Goal: Task Accomplishment & Management: Use online tool/utility

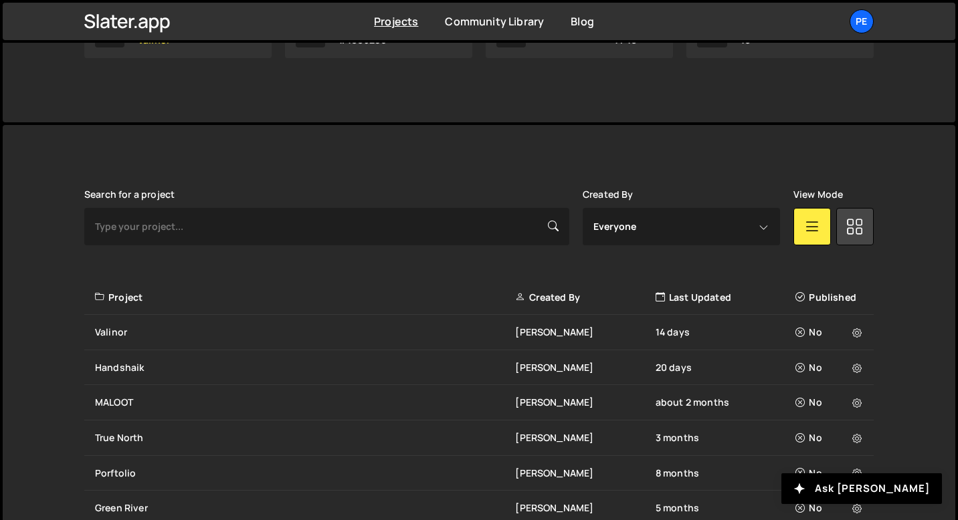
scroll to position [298, 0]
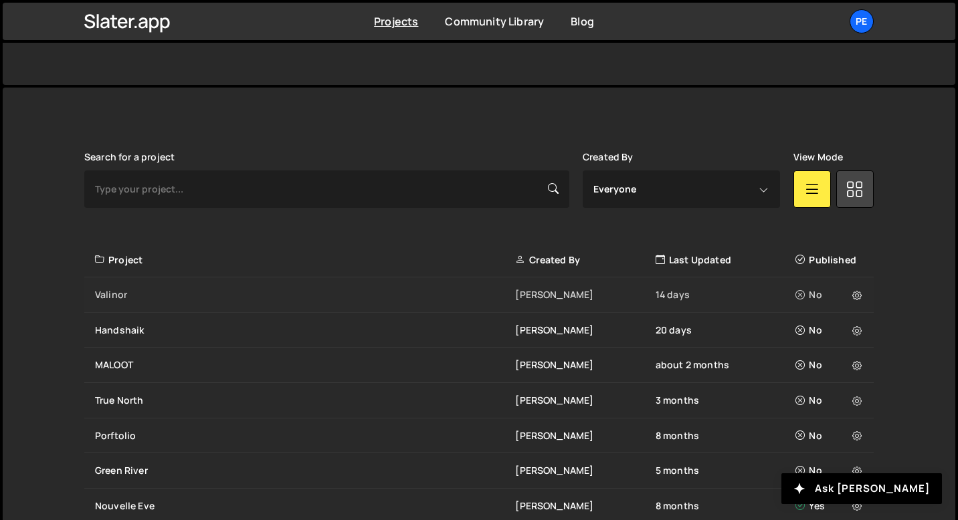
click at [150, 303] on div "Valinor Eliot BESSON 14 days No" at bounding box center [478, 295] width 789 height 35
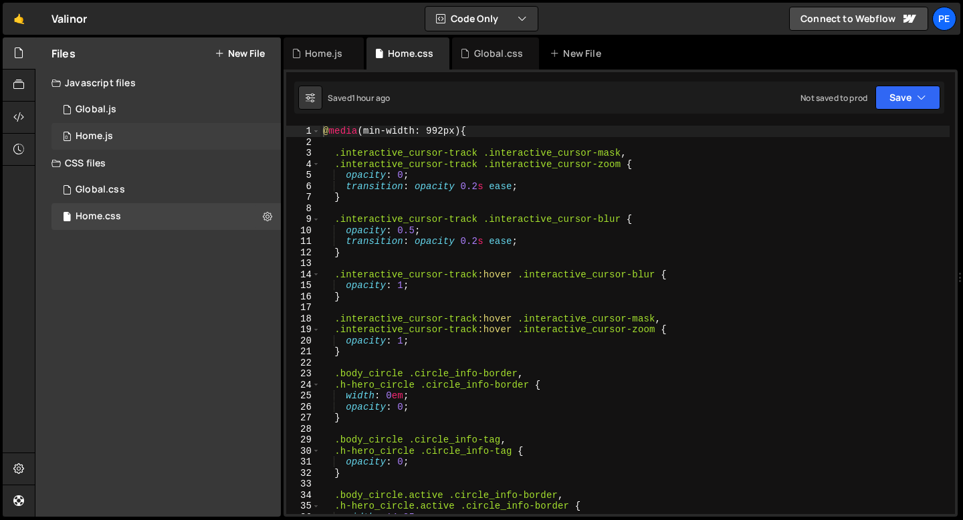
click at [118, 146] on div "0 Home.js 0" at bounding box center [165, 136] width 229 height 27
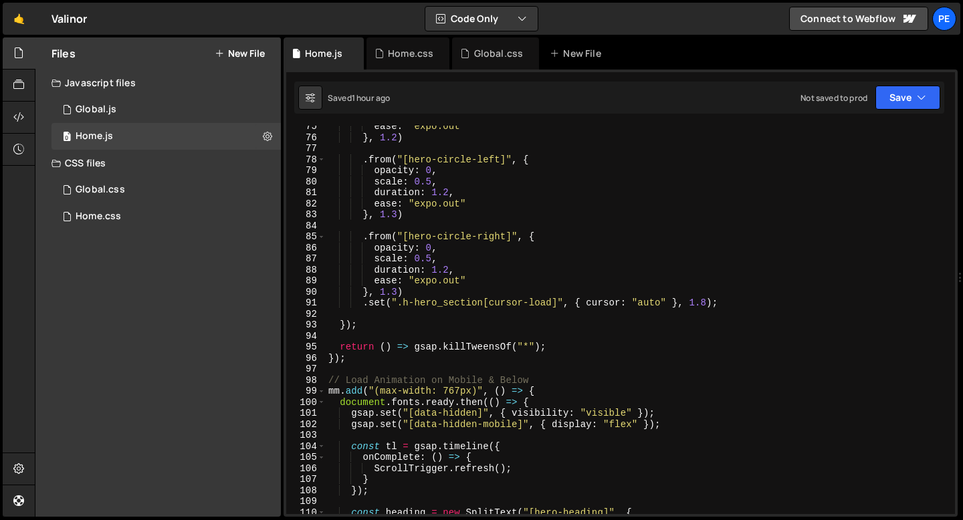
click at [451, 284] on div "ease : "expo.out" } , 1.2 ) . from ( "[hero-circle-left]" , { opacity : 0 , sca…" at bounding box center [638, 326] width 624 height 411
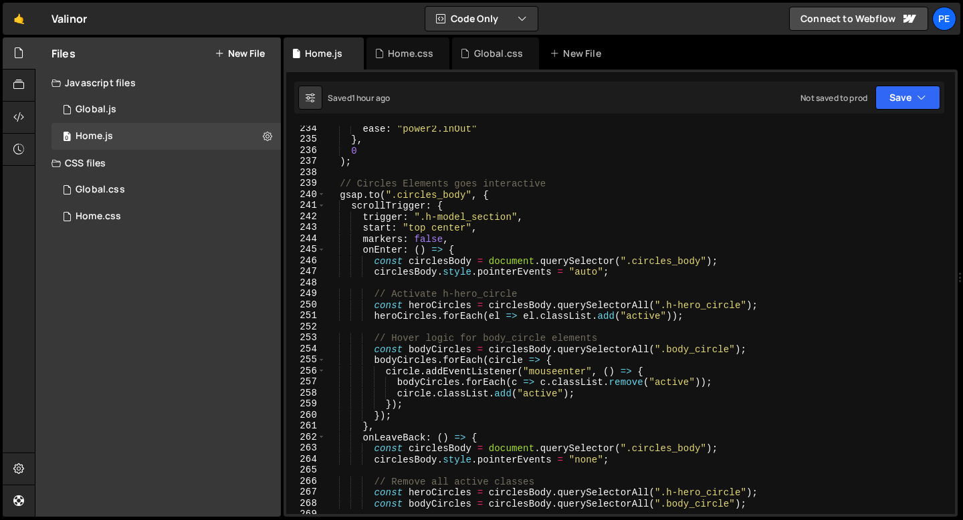
scroll to position [2574, 0]
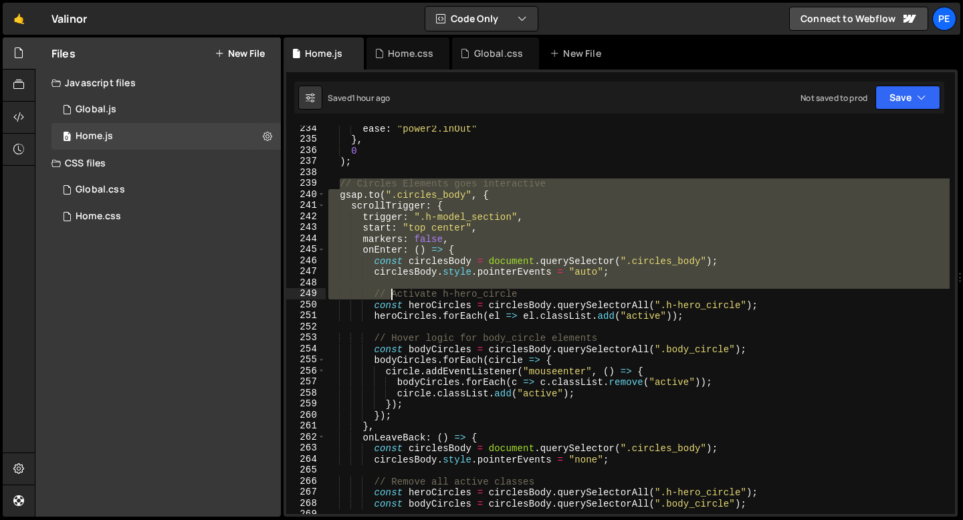
drag, startPoint x: 338, startPoint y: 185, endPoint x: 393, endPoint y: 292, distance: 120.0
click at [393, 292] on div "ease : "power2.inOut" } , 0 ) ; // Circles Elements goes interactive gsap . to …" at bounding box center [638, 328] width 624 height 411
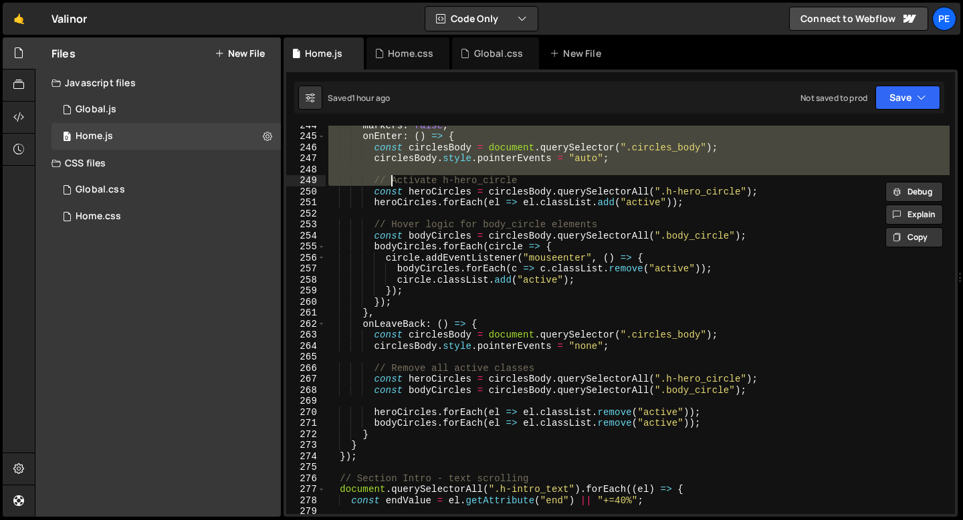
scroll to position [2687, 0]
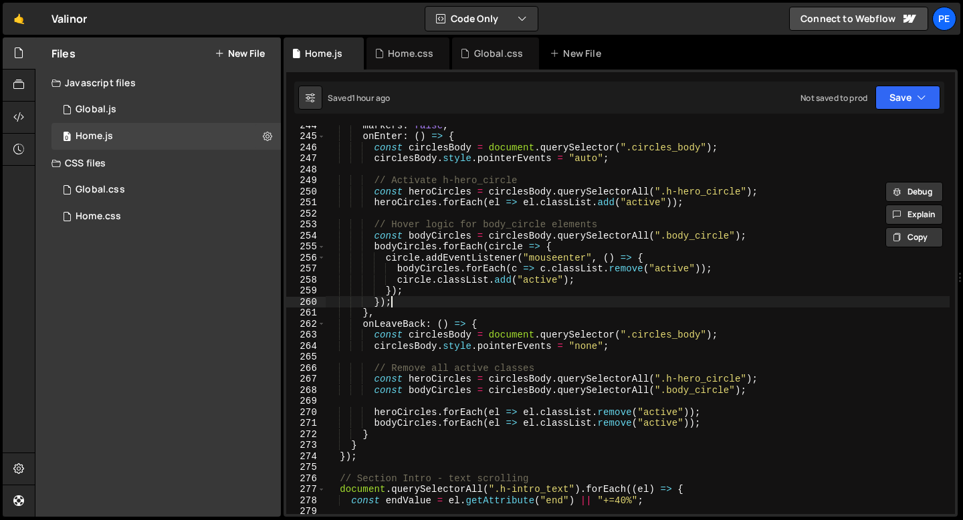
click at [395, 304] on div "markers : false , onEnter : ( ) => { const circlesBody = document . querySelect…" at bounding box center [638, 325] width 624 height 411
click at [393, 310] on div "markers : false , onEnter : ( ) => { const circlesBody = document . querySelect…" at bounding box center [638, 325] width 624 height 411
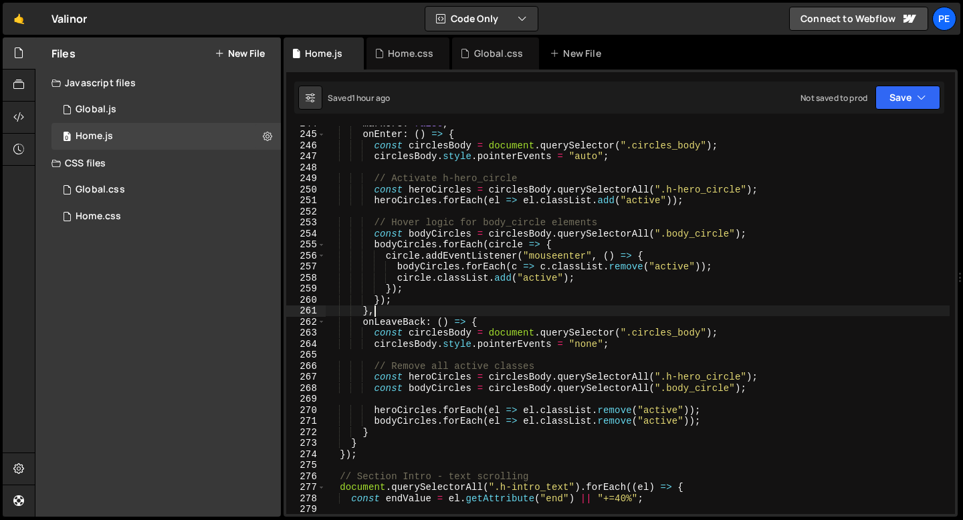
scroll to position [2795, 0]
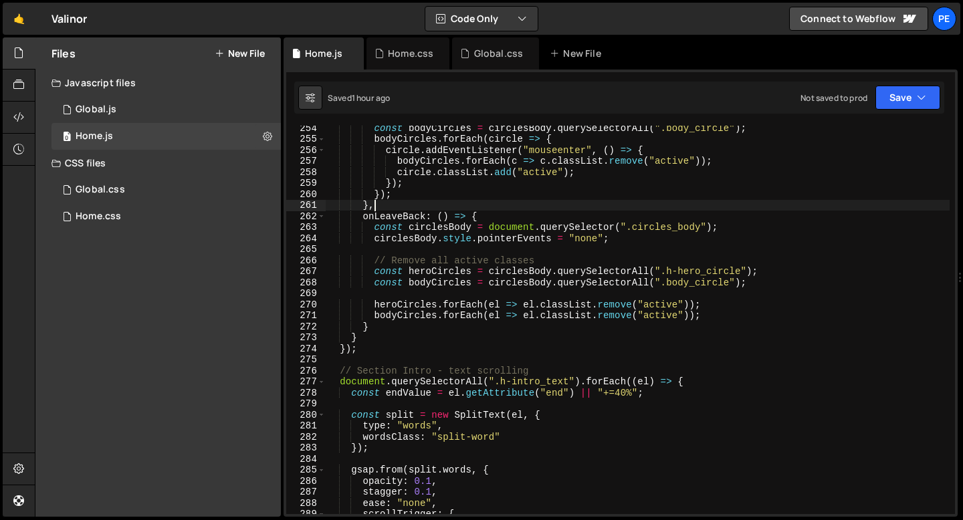
click at [384, 332] on div "const bodyCircles = circlesBody . querySelectorAll ( ".body_circle" ) ; bodyCir…" at bounding box center [638, 327] width 624 height 411
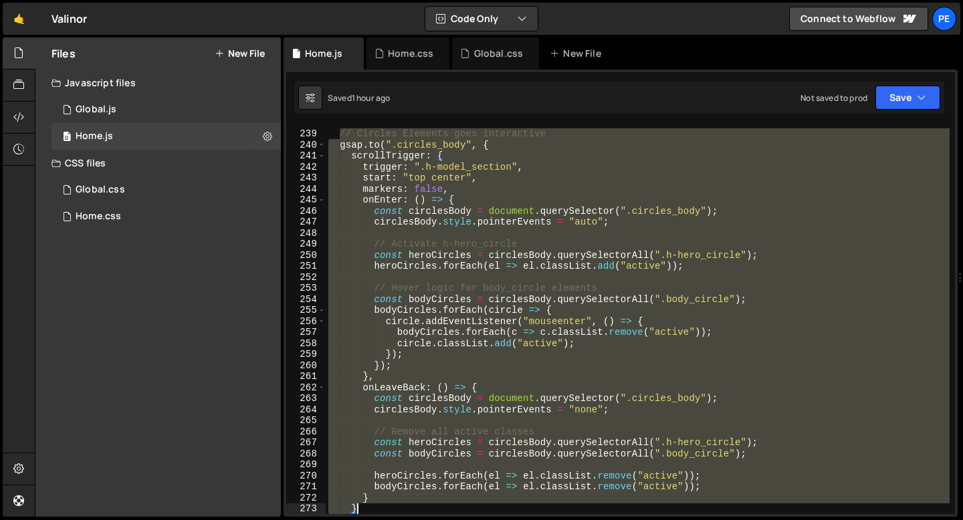
scroll to position [2690, 0]
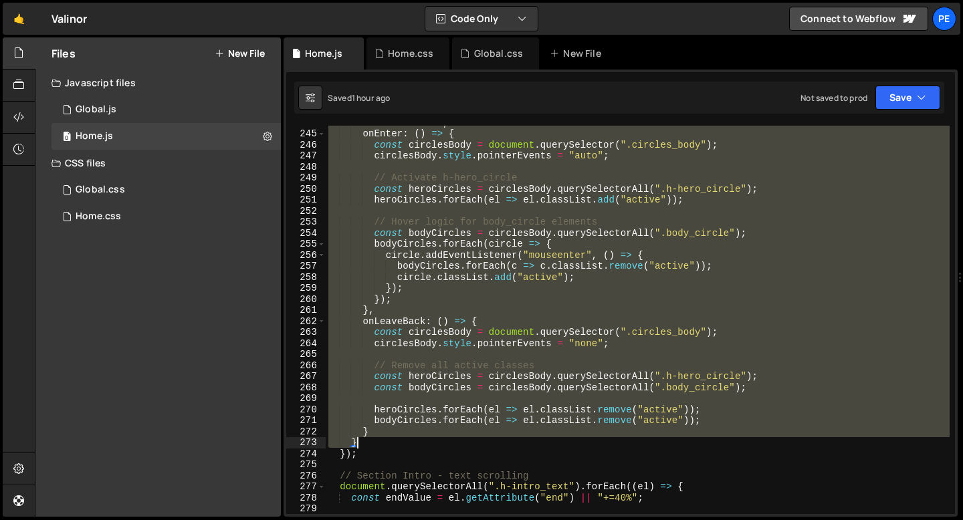
drag, startPoint x: 340, startPoint y: 209, endPoint x: 399, endPoint y: 443, distance: 241.2
click at [399, 443] on div "markers : false , onEnter : ( ) => { const circlesBody = document . querySelect…" at bounding box center [638, 322] width 624 height 411
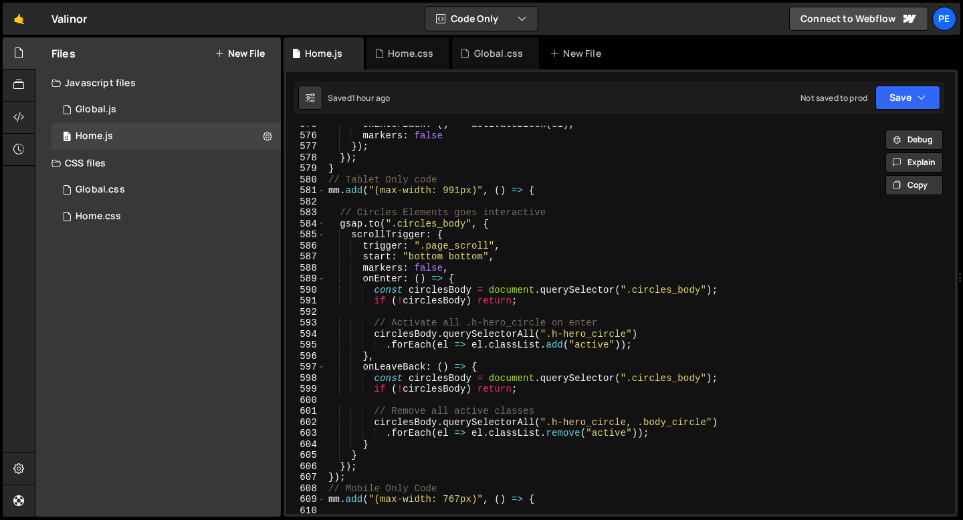
scroll to position [6371, 0]
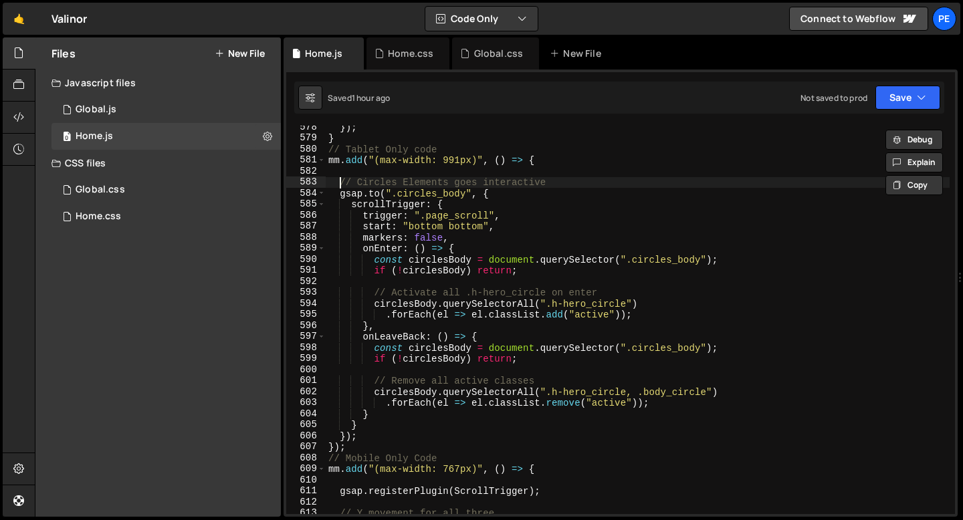
click at [339, 182] on div "}) ; } // Tablet Only code mm . add ( "(max-width: 991px)" , ( ) => { // Circle…" at bounding box center [638, 327] width 624 height 411
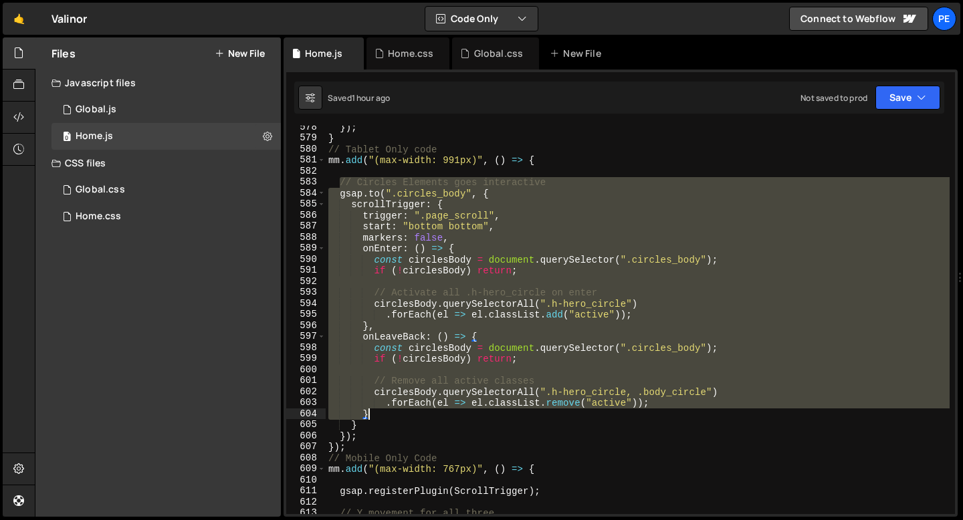
drag, startPoint x: 339, startPoint y: 182, endPoint x: 387, endPoint y: 423, distance: 246.2
click at [387, 423] on div "}) ; } // Tablet Only code mm . add ( "(max-width: 991px)" , ( ) => { // Circle…" at bounding box center [638, 327] width 624 height 411
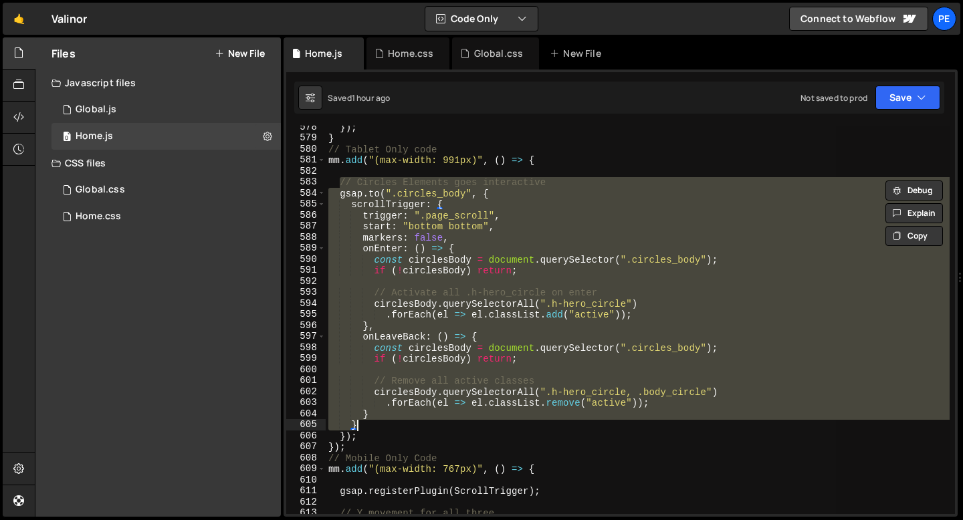
click at [497, 194] on div "}) ; } // Tablet Only code mm . add ( "(max-width: 991px)" , ( ) => { // Circle…" at bounding box center [638, 320] width 624 height 389
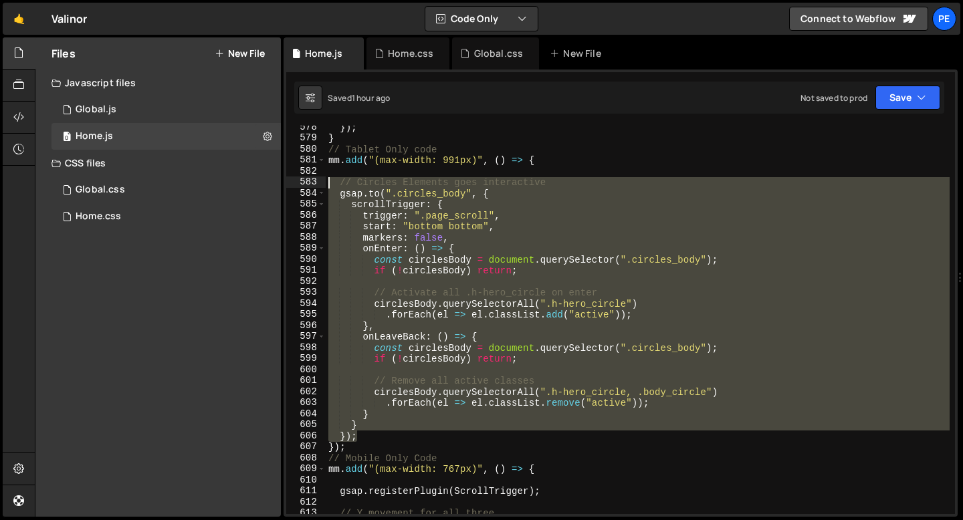
drag, startPoint x: 357, startPoint y: 437, endPoint x: 320, endPoint y: 181, distance: 258.9
click at [320, 181] on div "[DOMAIN_NAME](".circles_body", { 578 579 580 581 582 583 584 585 586 587 588 58…" at bounding box center [620, 320] width 669 height 389
type textarea "// Circles Elements goes interactive [DOMAIN_NAME](".circles_body", {"
paste textarea
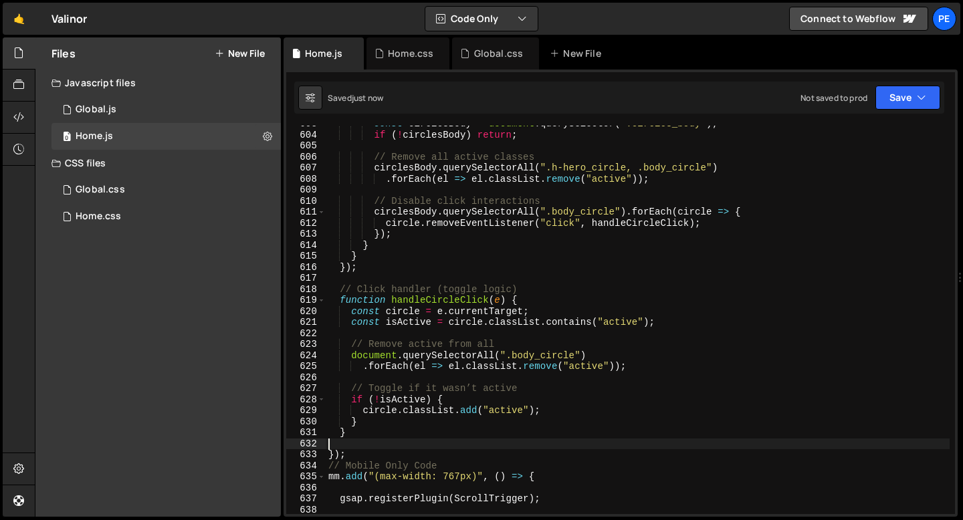
scroll to position [6650, 0]
type textarea "}"
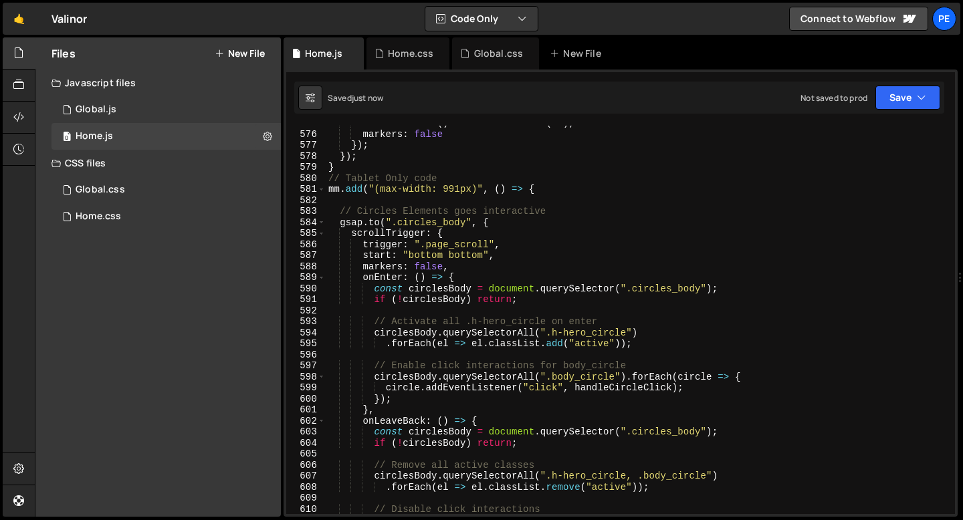
scroll to position [6320, 0]
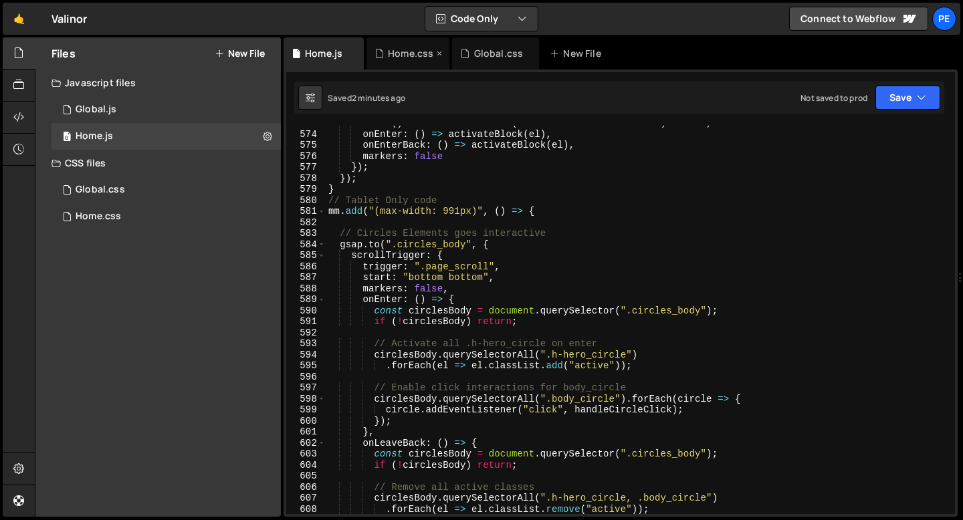
click at [400, 54] on div "Home.css" at bounding box center [410, 53] width 45 height 13
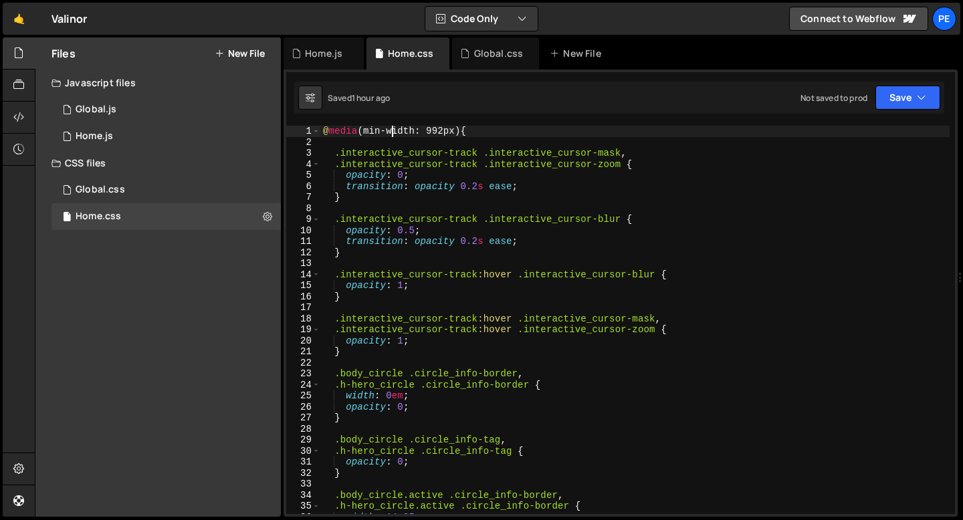
click at [391, 134] on div "@ media (min-width: 992px) { .interactive_cursor-track .interactive_cursor-mask…" at bounding box center [634, 331] width 629 height 411
click at [391, 133] on div "@ media (min-width: 992px) { .interactive_cursor-track .interactive_cursor-mask…" at bounding box center [634, 331] width 629 height 411
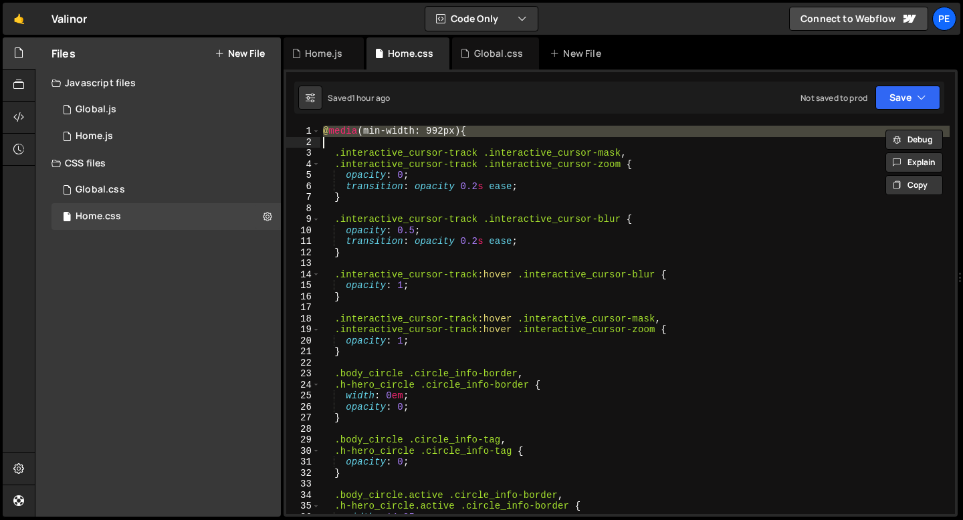
click at [391, 133] on div "@ media (min-width: 992px) { .interactive_cursor-track .interactive_cursor-mask…" at bounding box center [634, 331] width 629 height 411
type textarea "@media (min-width: 992px) {"
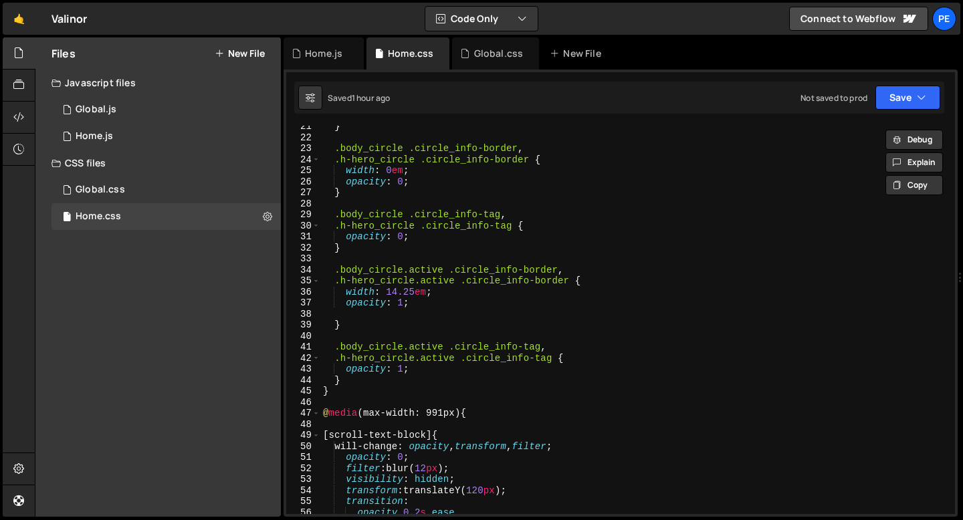
scroll to position [225, 0]
click at [314, 58] on div "Home.js" at bounding box center [323, 53] width 37 height 13
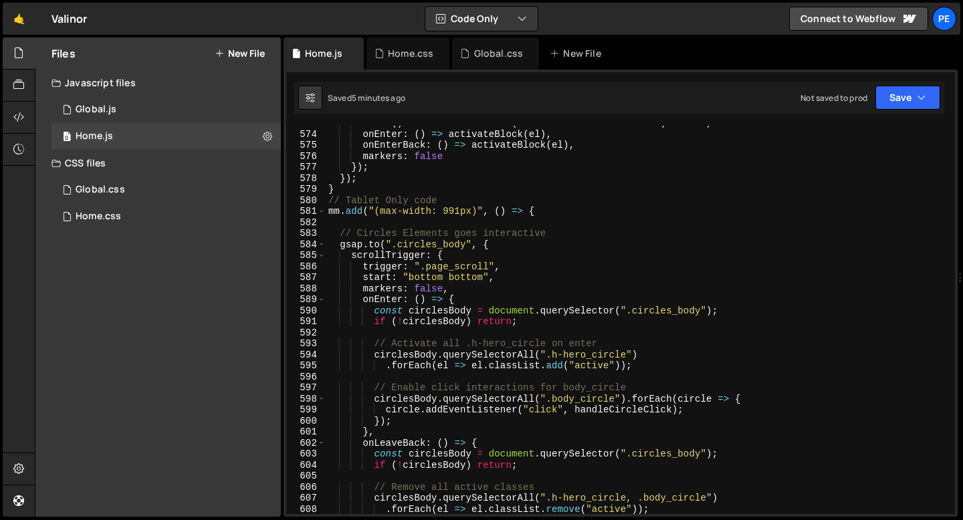
click at [358, 225] on div "end : ( ) => master . start + ( master . end - master . start ) * endP , onEnte…" at bounding box center [638, 323] width 624 height 411
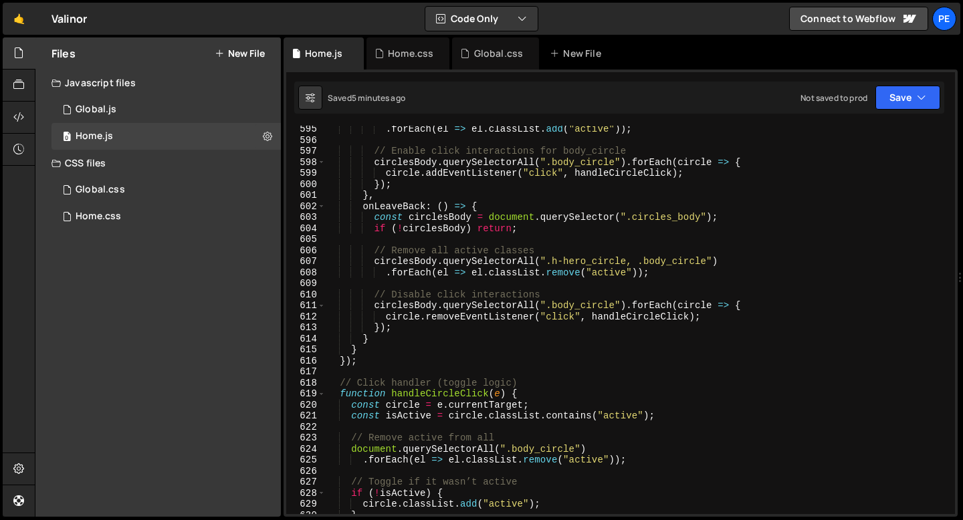
scroll to position [6557, 0]
click at [437, 297] on div ". forEach ( el => el . classList . add ( "active" )) ; // Enable click interact…" at bounding box center [638, 329] width 624 height 411
click at [437, 296] on div ". forEach ( el => el . classList . add ( "active" )) ; // Enable click interact…" at bounding box center [638, 329] width 624 height 411
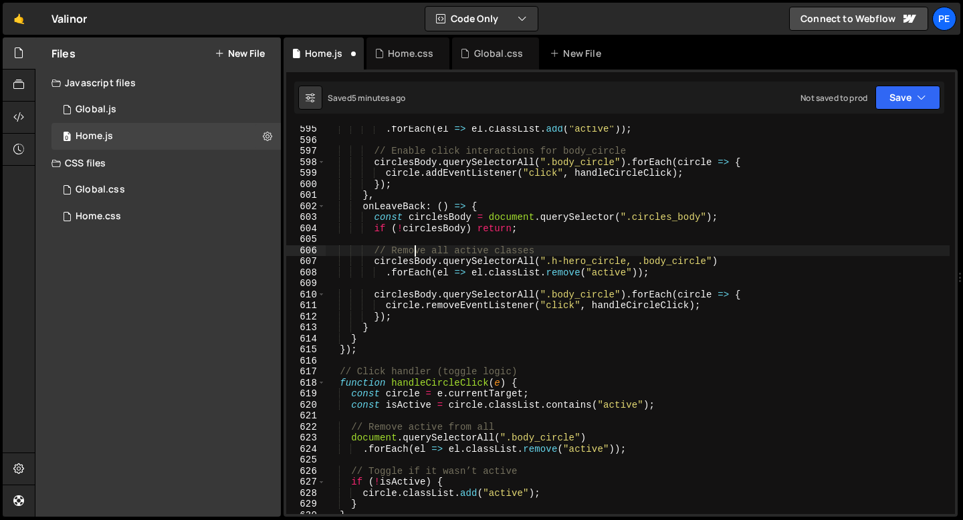
click at [415, 249] on div ". forEach ( el => el . classList . add ( "active" )) ; // Enable click interact…" at bounding box center [638, 329] width 624 height 411
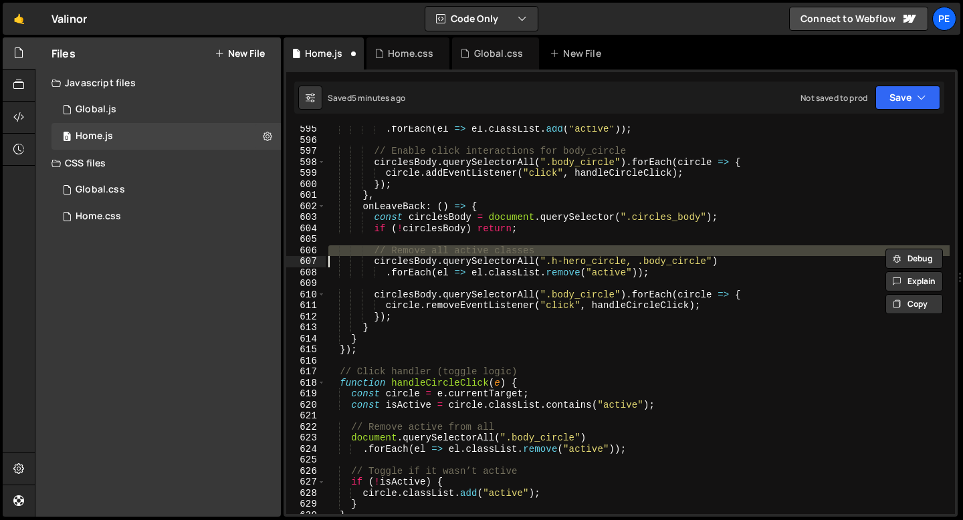
click at [415, 249] on div ". forEach ( el => el . classList . add ( "active" )) ; // Enable click interact…" at bounding box center [638, 329] width 624 height 411
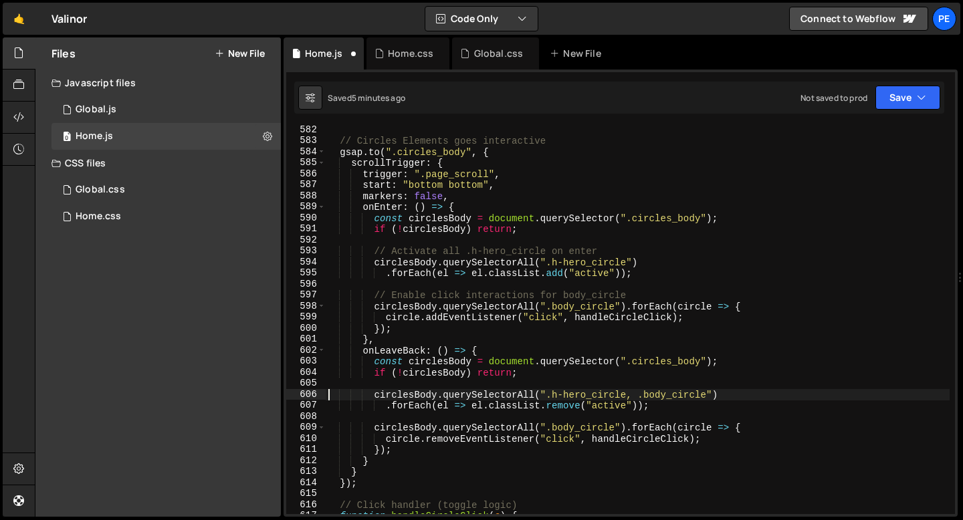
scroll to position [6413, 0]
click at [415, 294] on div "// Circles Elements goes interactive gsap . to ( ".circles_body" , { scrollTrig…" at bounding box center [638, 329] width 624 height 411
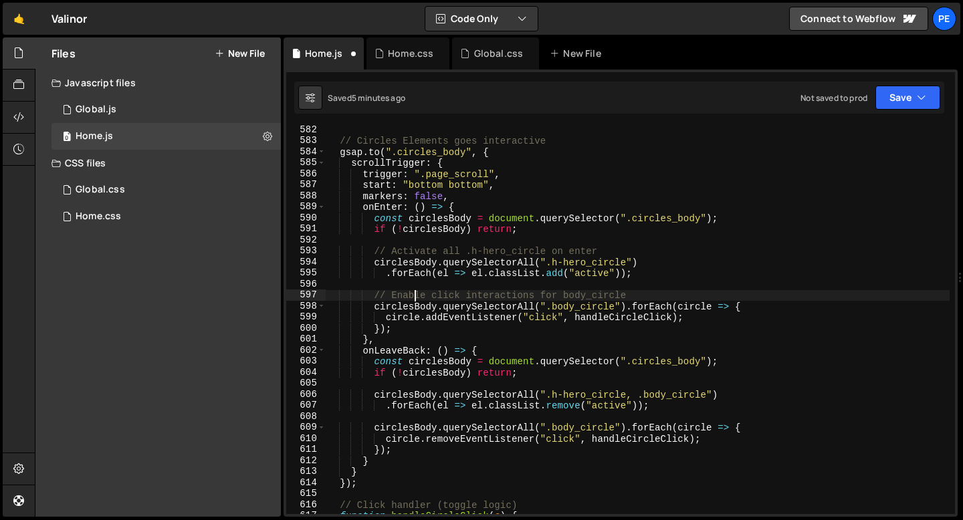
click at [415, 294] on div "// Circles Elements goes interactive gsap . to ( ".circles_body" , { scrollTrig…" at bounding box center [638, 329] width 624 height 411
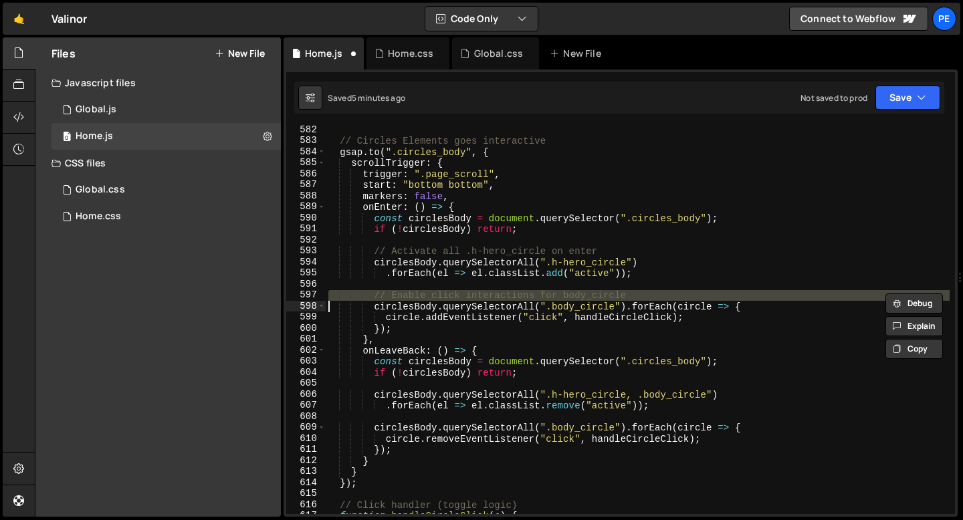
click at [415, 294] on div "// Circles Elements goes interactive gsap . to ( ".circles_body" , { scrollTrig…" at bounding box center [638, 329] width 624 height 411
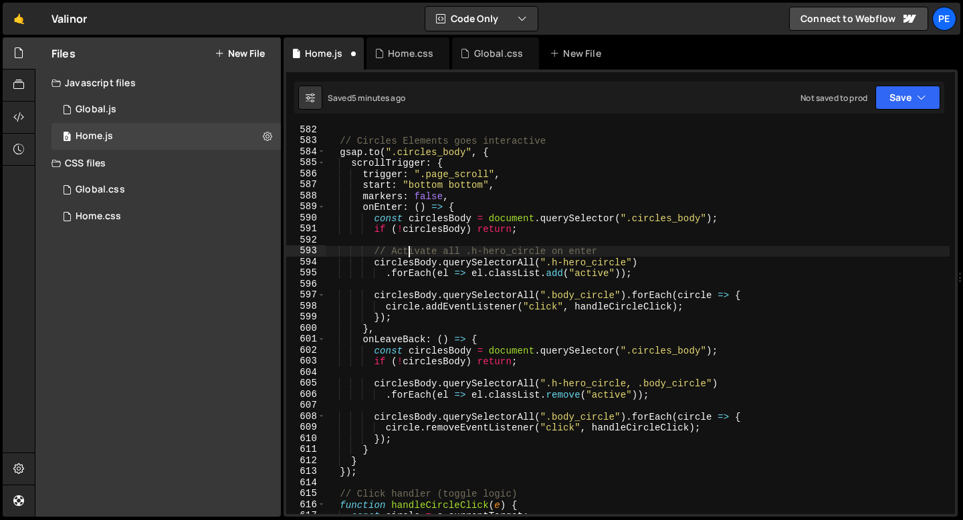
click at [408, 254] on div "// Circles Elements goes interactive gsap . to ( ".circles_body" , { scrollTrig…" at bounding box center [638, 329] width 624 height 411
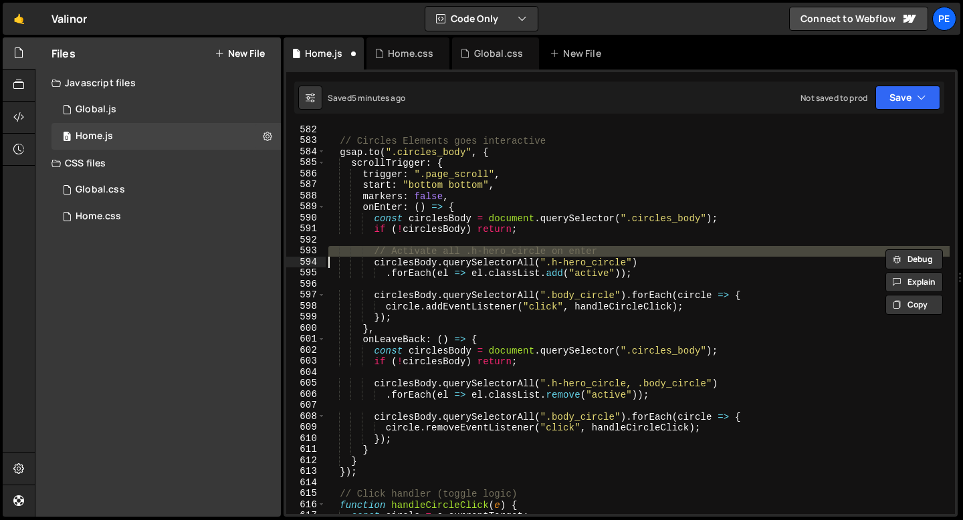
click at [408, 254] on div "// Circles Elements goes interactive gsap . to ( ".circles_body" , { scrollTrig…" at bounding box center [638, 329] width 624 height 411
type textarea "circlesBody.querySelectorAll(".h-hero_circle")"
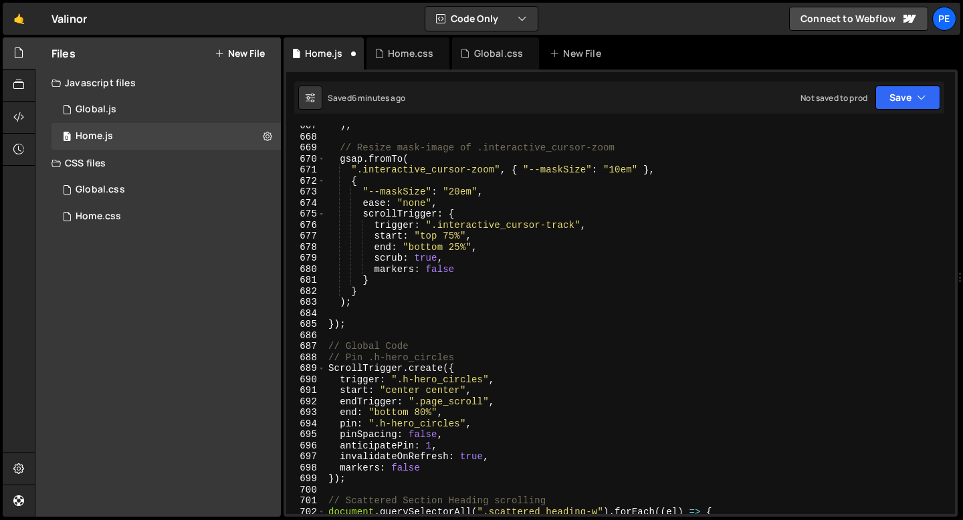
scroll to position [7272, 0]
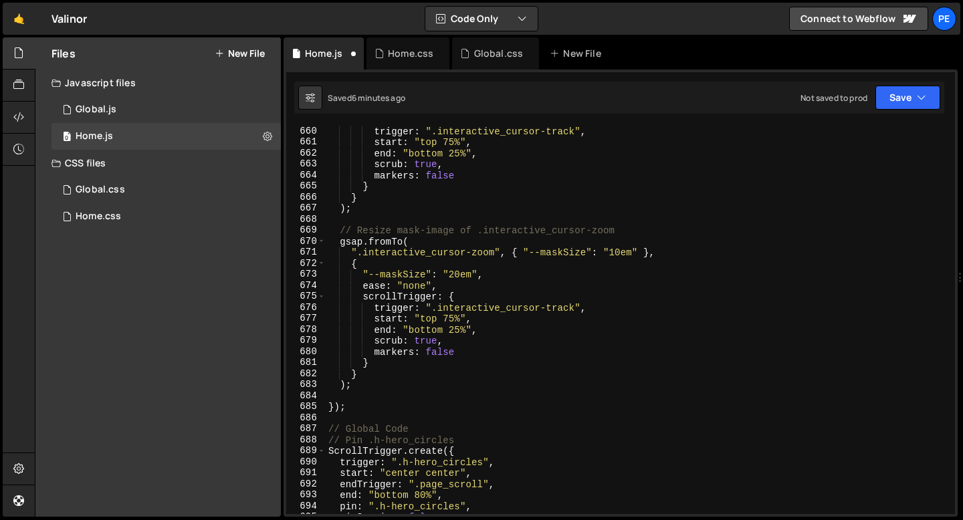
click at [356, 401] on div "trigger : ".interactive_cursor-track" , start : "top 75%" , end : "bottom 25%" …" at bounding box center [638, 331] width 624 height 411
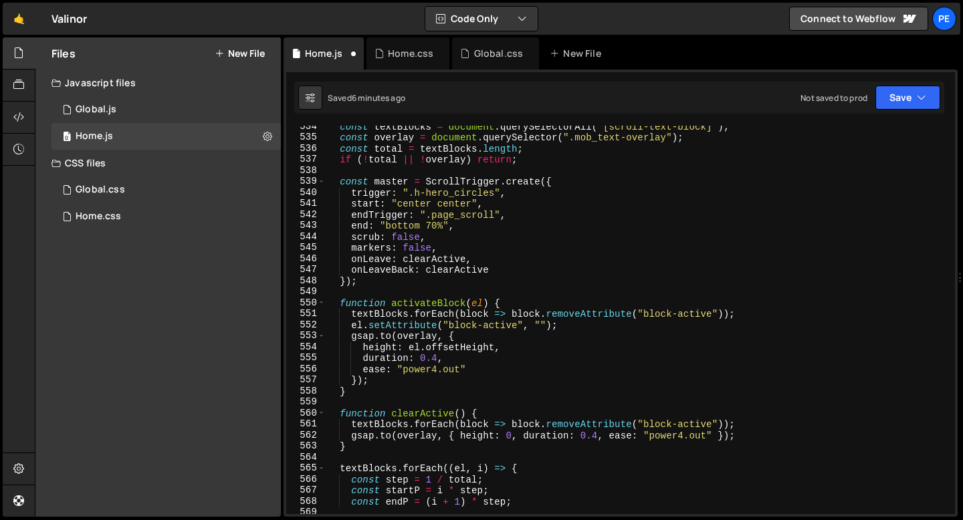
scroll to position [5814, 0]
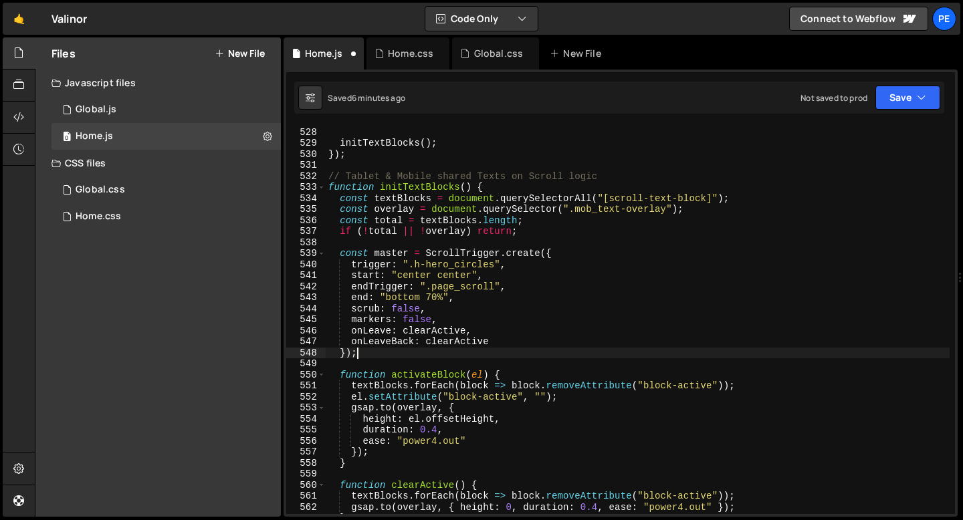
click at [396, 358] on div ". to ( ".body_circle" , { opacity : 1 , ease : "power1.inOut" } , 0 ) ; initTex…" at bounding box center [638, 321] width 624 height 411
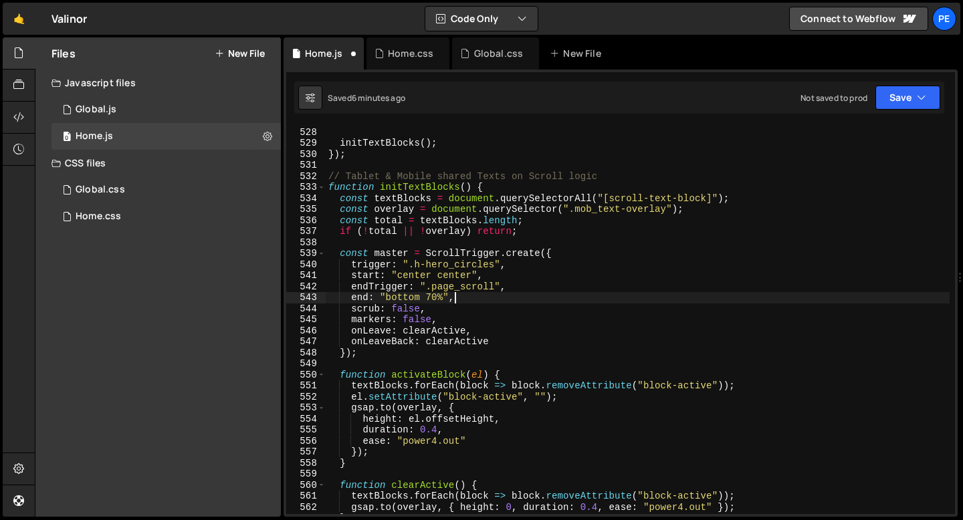
click at [473, 296] on div ". to ( ".body_circle" , { opacity : 1 , ease : "power1.inOut" } , 0 ) ; initTex…" at bounding box center [638, 321] width 624 height 411
type textarea "end: "bottom 70%","
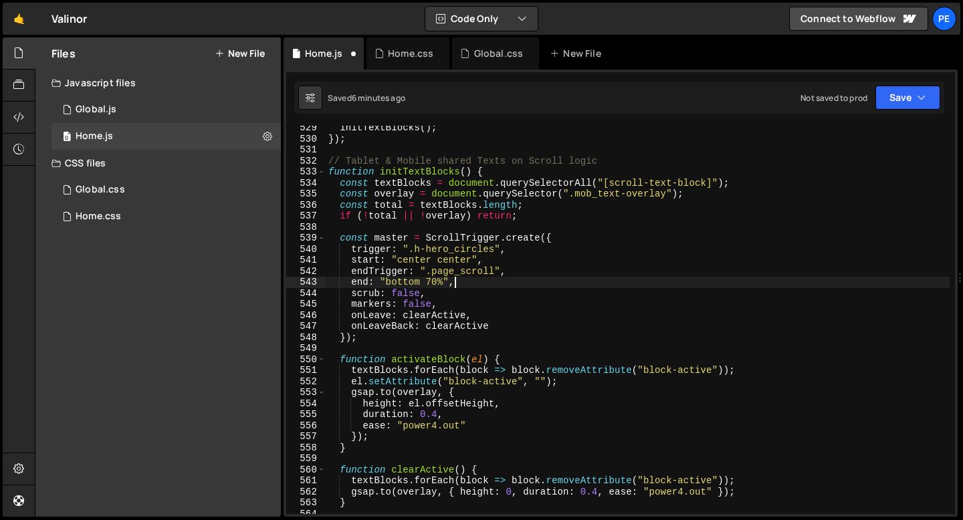
scroll to position [5803, 0]
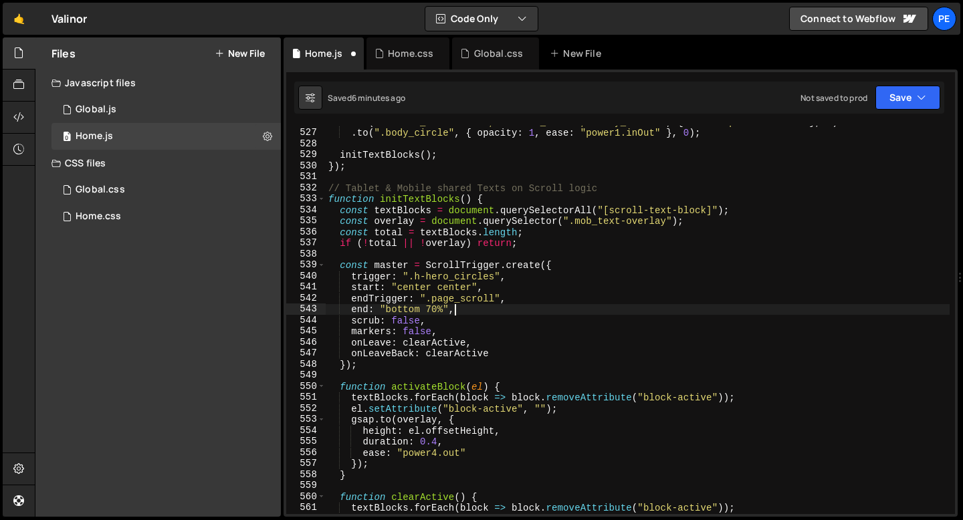
click at [436, 255] on div ". to ( ".h-hero_circle-hole, .h-hero_circle, .body_circle" , { ease : "power1.i…" at bounding box center [638, 321] width 624 height 411
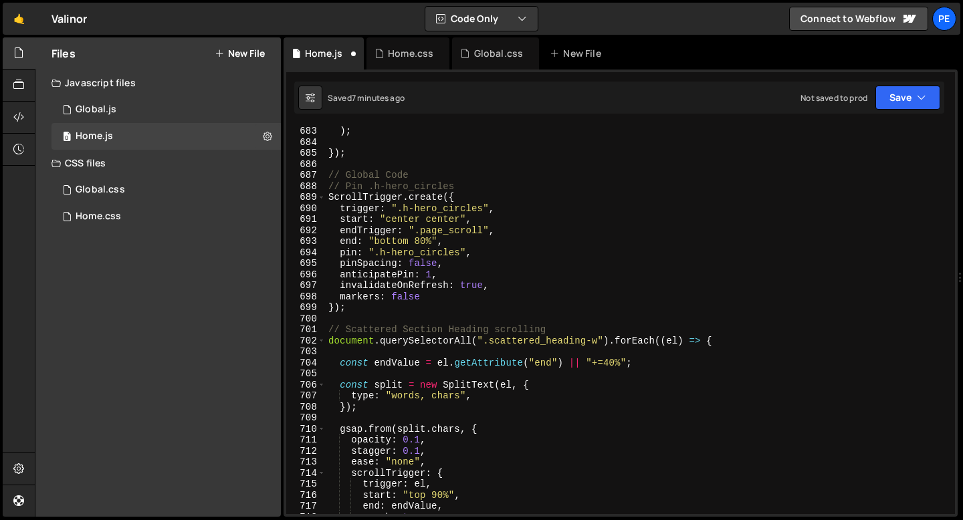
scroll to position [7526, 0]
click at [426, 306] on div ") ; }) ; // Global Code // Pin .h-hero_circles ScrollTrigger . create ({ trigge…" at bounding box center [638, 331] width 624 height 411
type textarea "});"
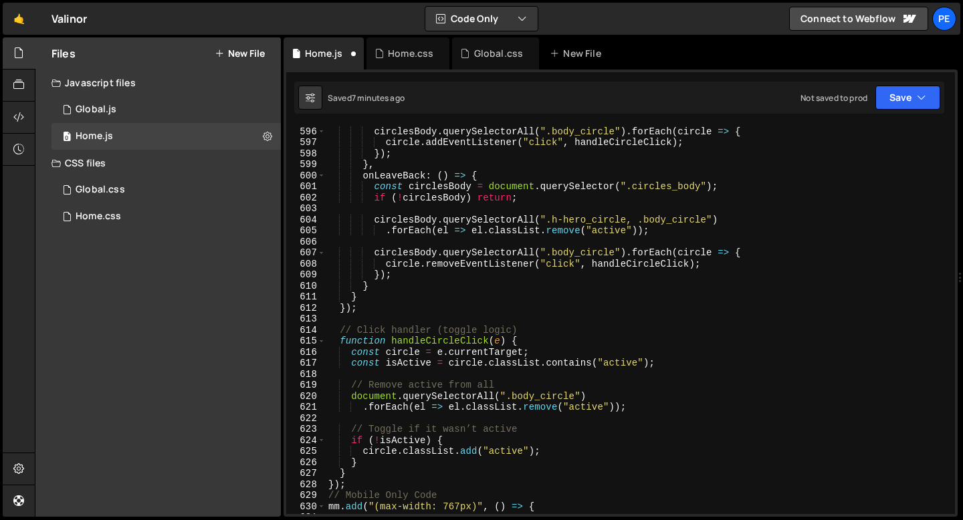
scroll to position [6530, 0]
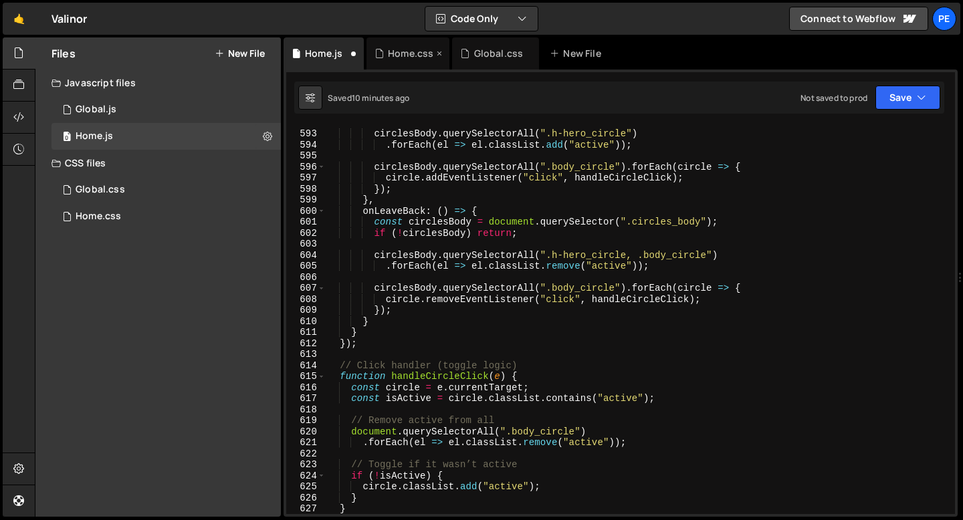
click at [399, 60] on div "Home.css" at bounding box center [410, 53] width 45 height 13
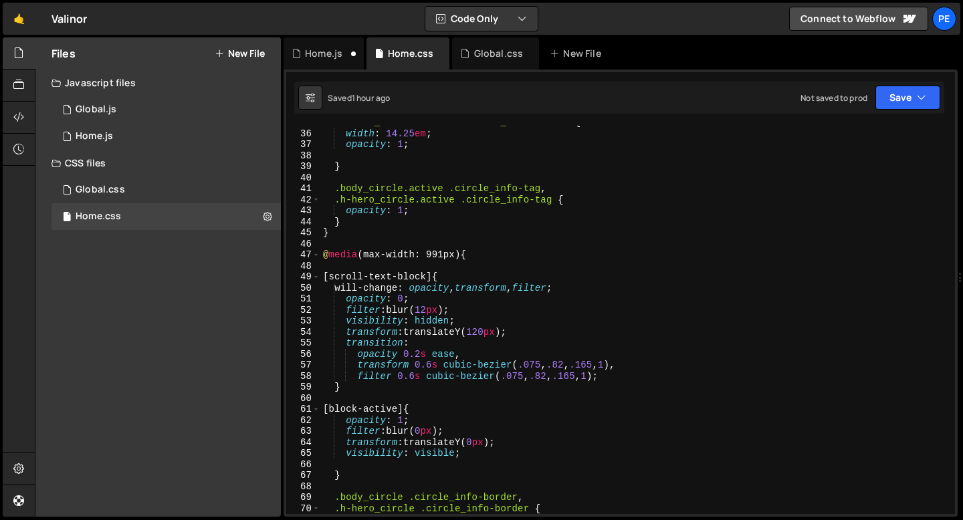
scroll to position [393, 0]
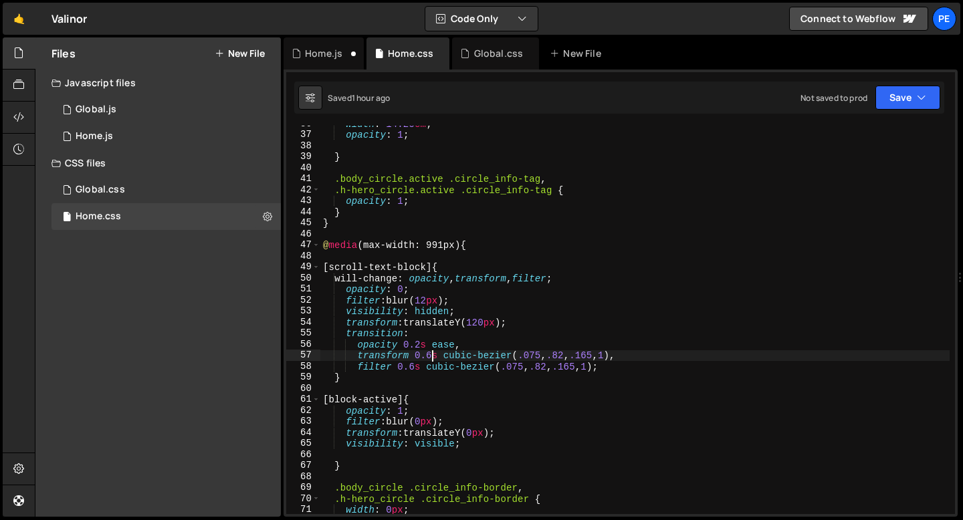
click at [431, 356] on div "width : 14.25 em ; opacity : 1 ; } .body_circle.active .circle_info-tag , .h-he…" at bounding box center [634, 323] width 629 height 411
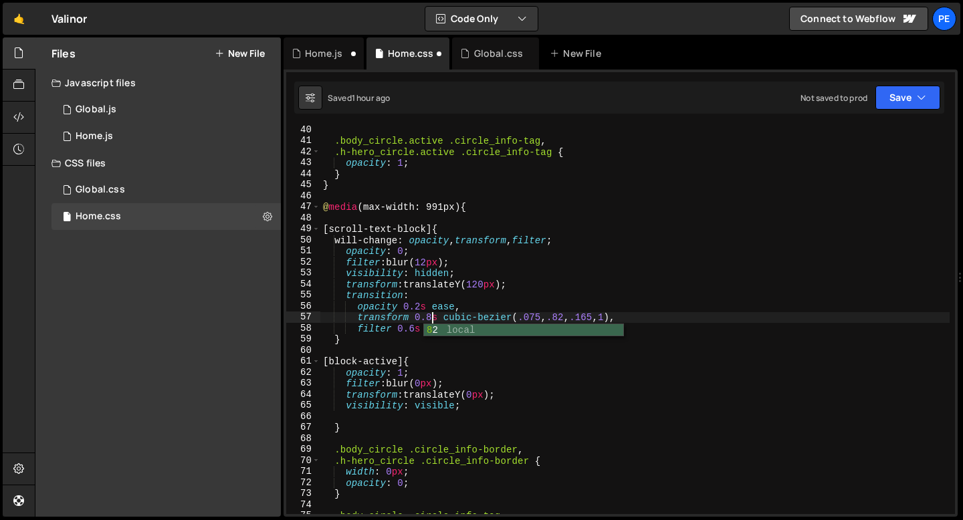
scroll to position [0, 7]
click at [411, 327] on div ".body_circle.active .circle_info-tag , .h-hero_circle.active .circle_info-tag {…" at bounding box center [634, 329] width 629 height 411
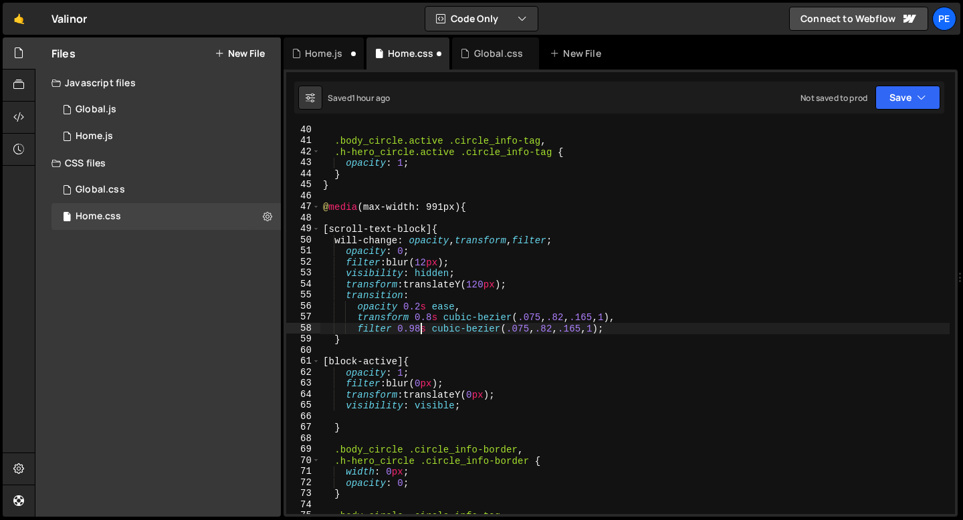
scroll to position [0, 7]
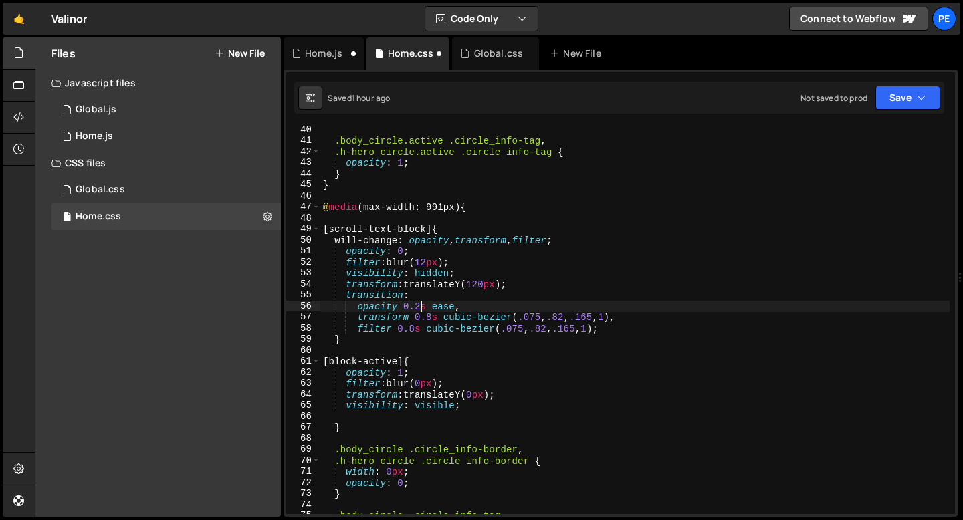
click at [420, 302] on div ".body_circle.active .circle_info-tag , .h-hero_circle.active .circle_info-tag {…" at bounding box center [634, 329] width 629 height 411
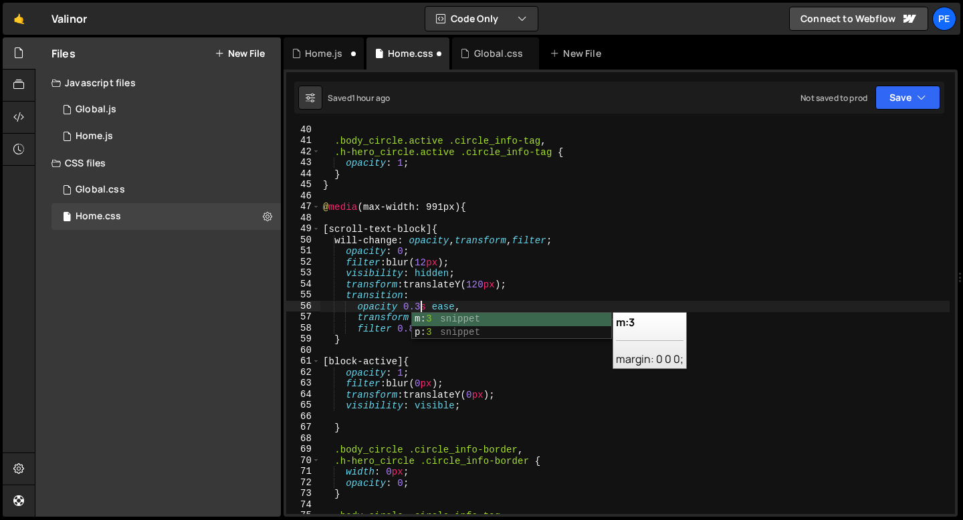
click at [422, 283] on div ".body_circle.active .circle_info-tag , .h-hero_circle.active .circle_info-tag {…" at bounding box center [634, 329] width 629 height 411
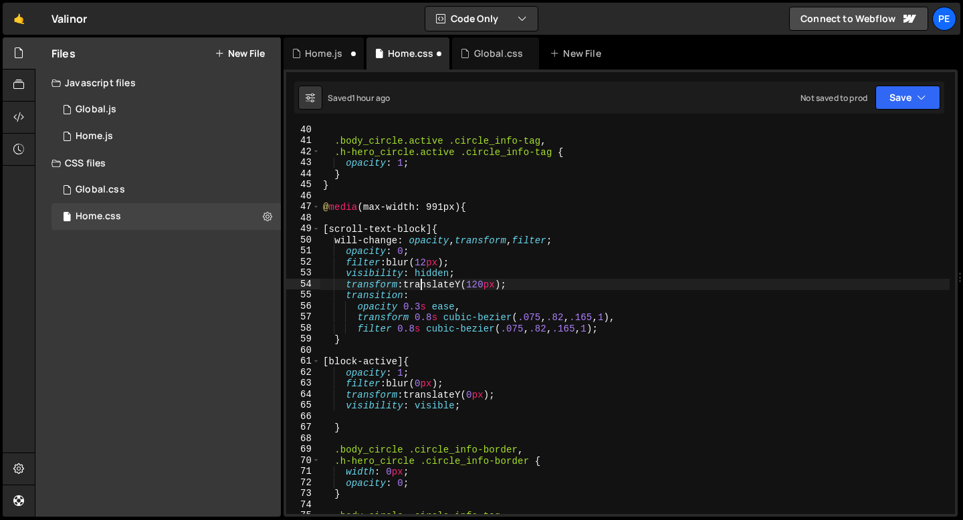
click at [422, 290] on div ".body_circle.active .circle_info-tag , .h-hero_circle.active .circle_info-tag {…" at bounding box center [634, 329] width 629 height 411
click at [422, 288] on div ".body_circle.active .circle_info-tag , .h-hero_circle.active .circle_info-tag {…" at bounding box center [634, 329] width 629 height 411
click at [419, 296] on div ".body_circle.active .circle_info-tag , .h-hero_circle.active .circle_info-tag {…" at bounding box center [634, 329] width 629 height 411
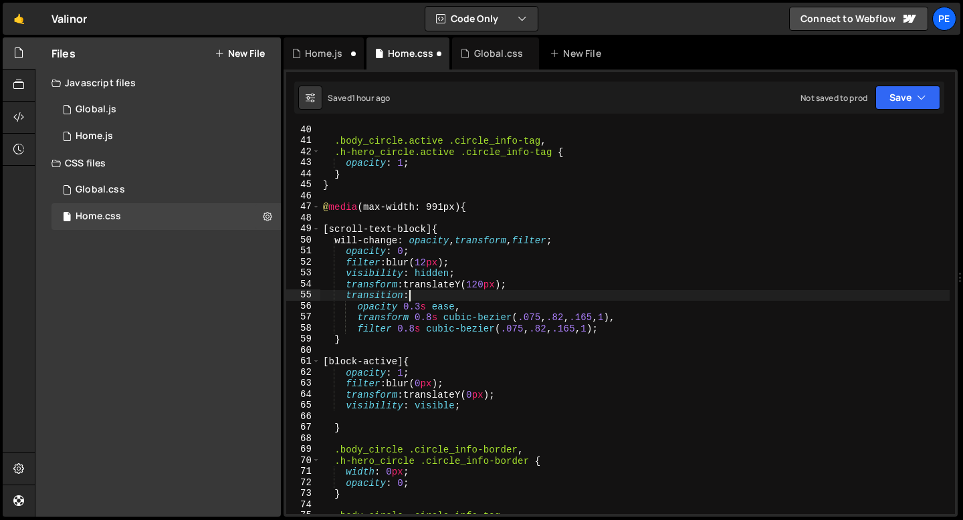
scroll to position [0, 5]
type textarea "transition:"
click at [341, 54] on div "Home.js" at bounding box center [323, 53] width 37 height 13
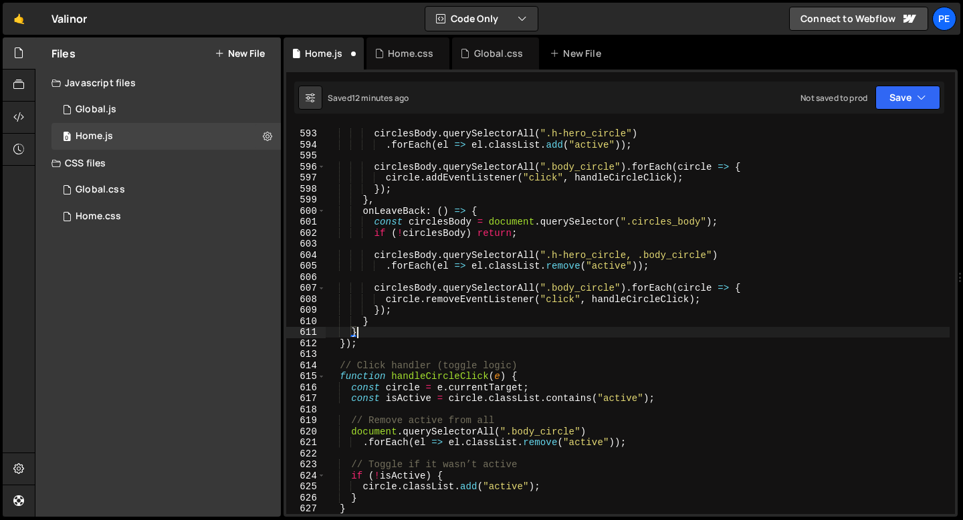
click at [391, 333] on div "circlesBody . querySelectorAll ( ".h-hero_circle" ) . forEach ( el => el . clas…" at bounding box center [638, 322] width 624 height 411
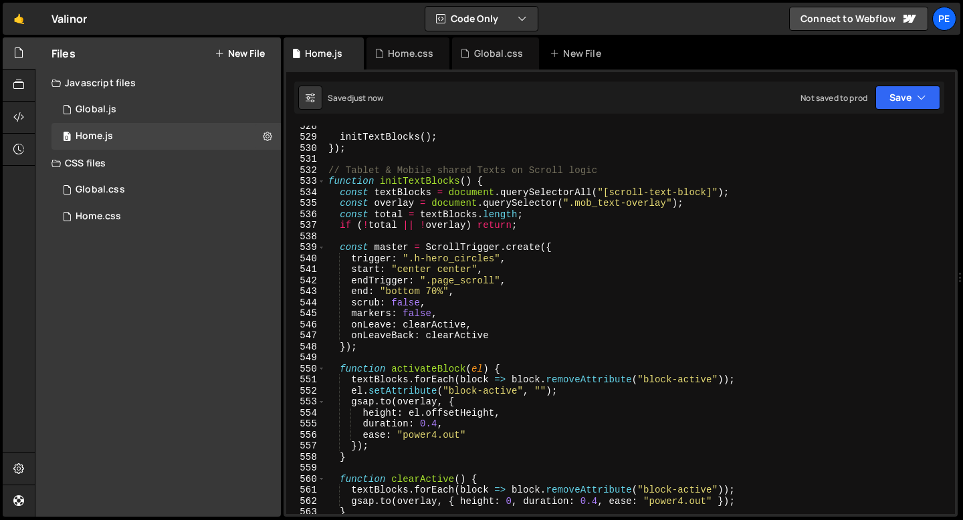
scroll to position [5820, 0]
click at [337, 189] on div "initTextBlocks ( ) ; }) ; // Tablet & Mobile shared Texts on Scroll logic funct…" at bounding box center [638, 325] width 624 height 411
type textarea "const textBlocks = document.querySelectorAll("[scroll-text-block]");"
click at [339, 193] on div "initTextBlocks ( ) ; }) ; // Tablet & Mobile shared Texts on Scroll logic funct…" at bounding box center [638, 325] width 624 height 411
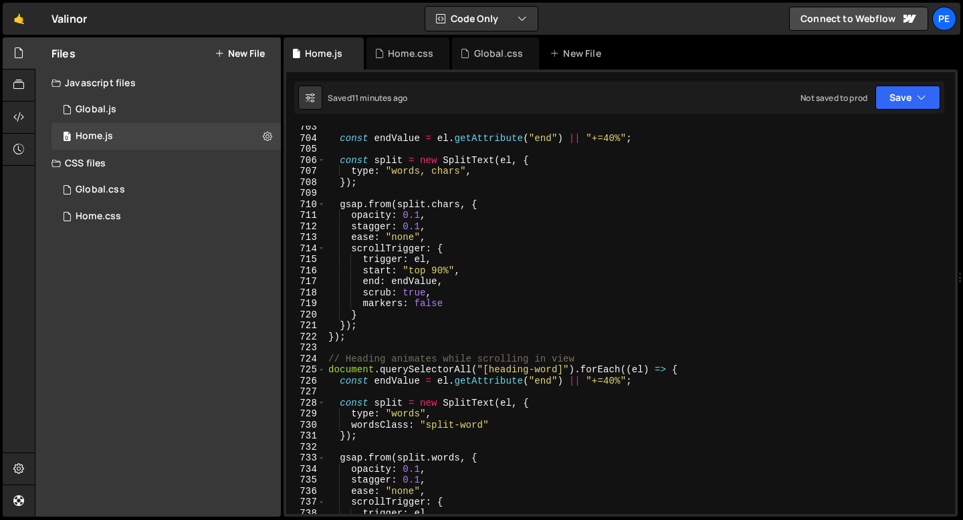
scroll to position [7861, 0]
